Goal: Use online tool/utility: Use online tool/utility

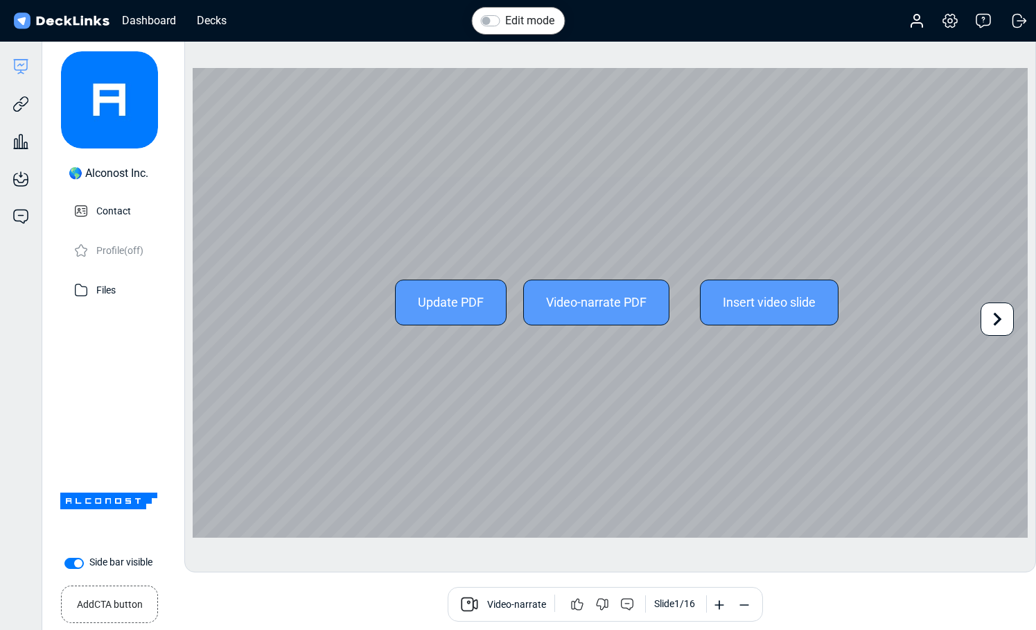
click at [996, 313] on icon at bounding box center [998, 319] width 8 height 13
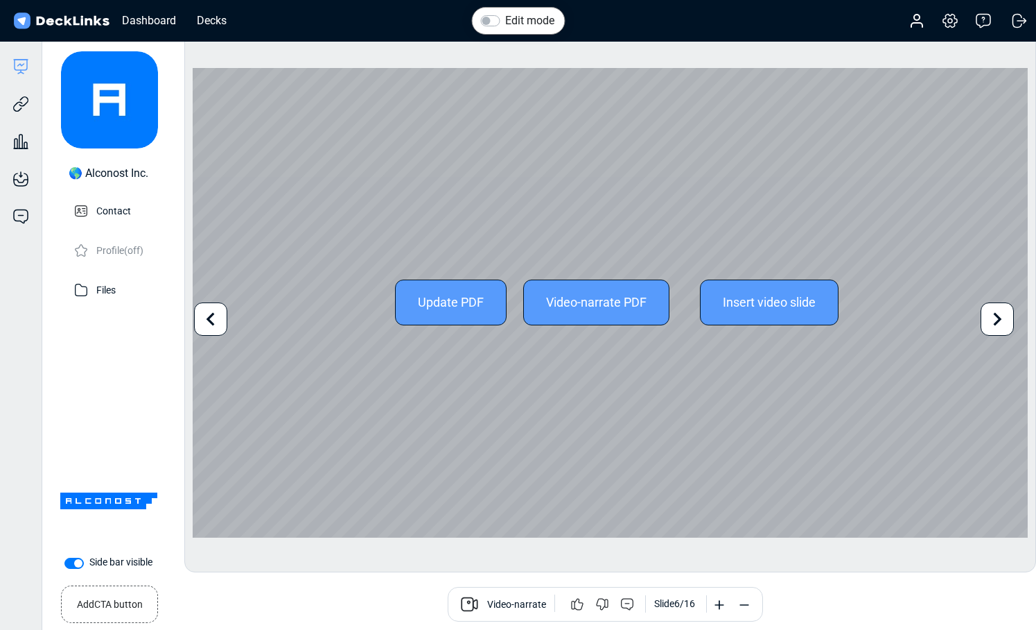
click at [996, 313] on icon at bounding box center [998, 319] width 8 height 13
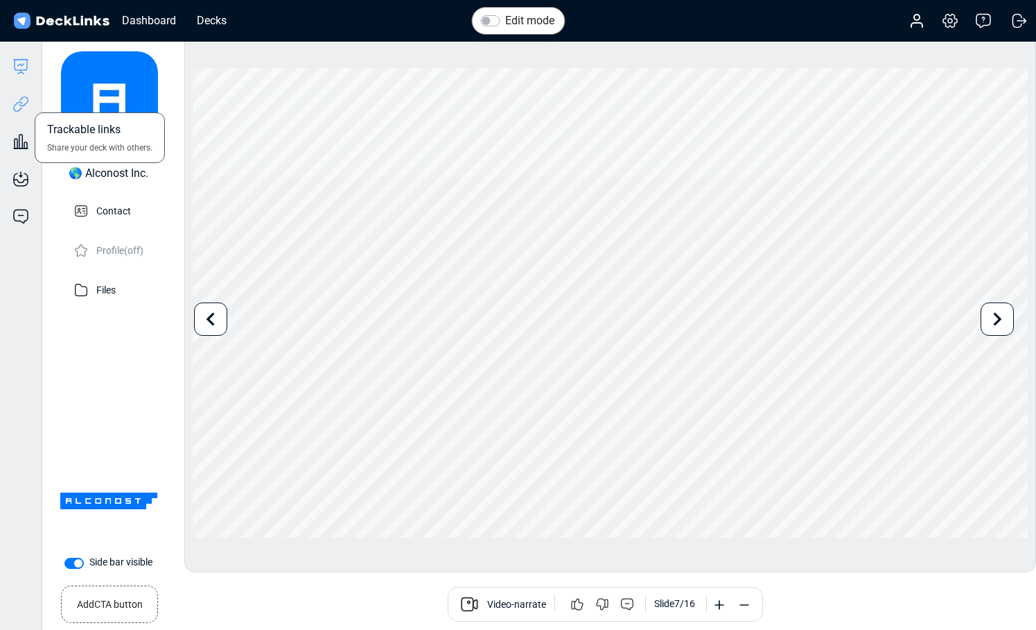
click at [26, 103] on icon at bounding box center [24, 101] width 10 height 10
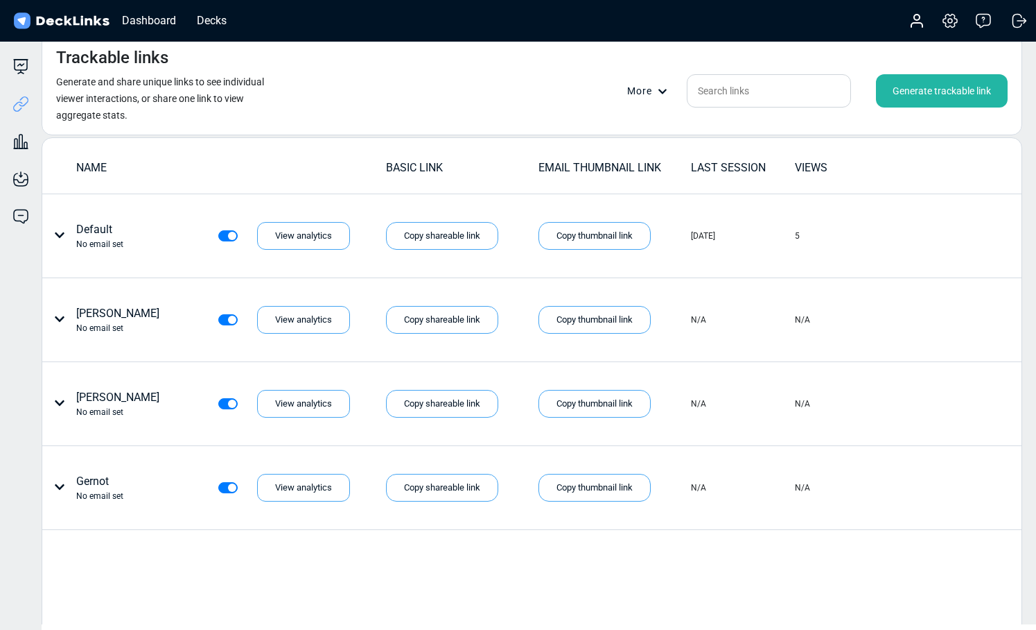
click at [961, 97] on div "Generate trackable link" at bounding box center [942, 90] width 132 height 33
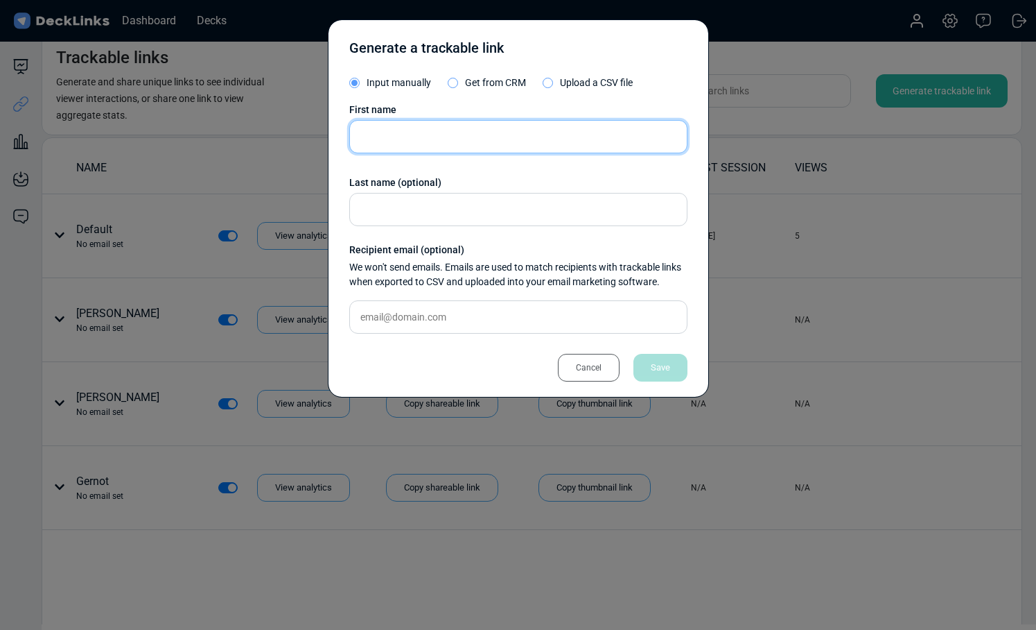
click at [501, 128] on input "text" at bounding box center [518, 136] width 338 height 33
type input "Eva"
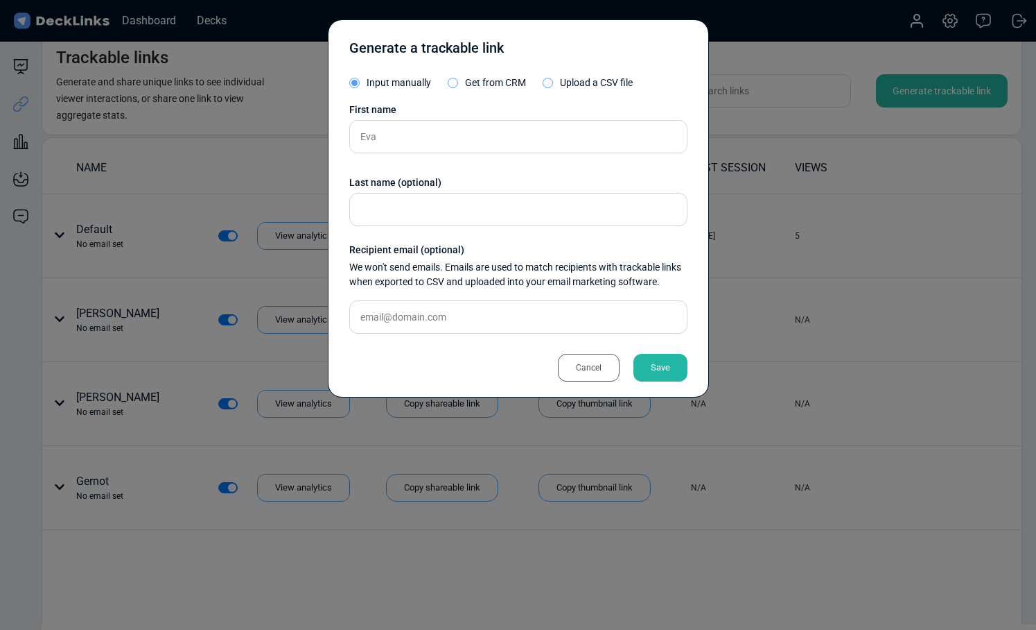
click at [677, 365] on div "Save" at bounding box center [661, 368] width 54 height 28
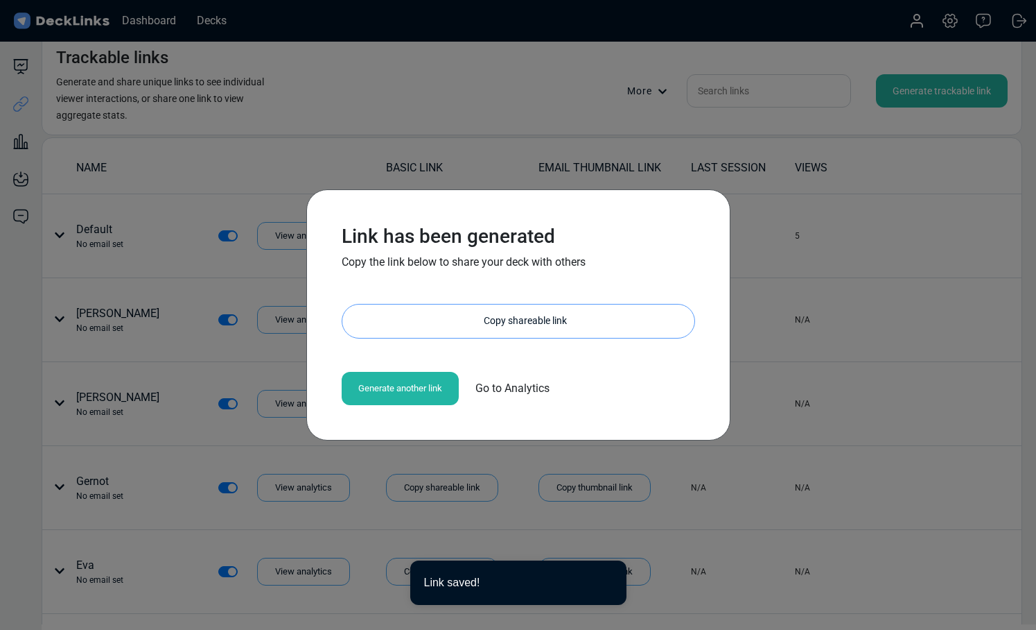
click at [505, 317] on div "Copy shareable link" at bounding box center [525, 320] width 338 height 33
